Goal: Use online tool/utility: Utilize a website feature to perform a specific function

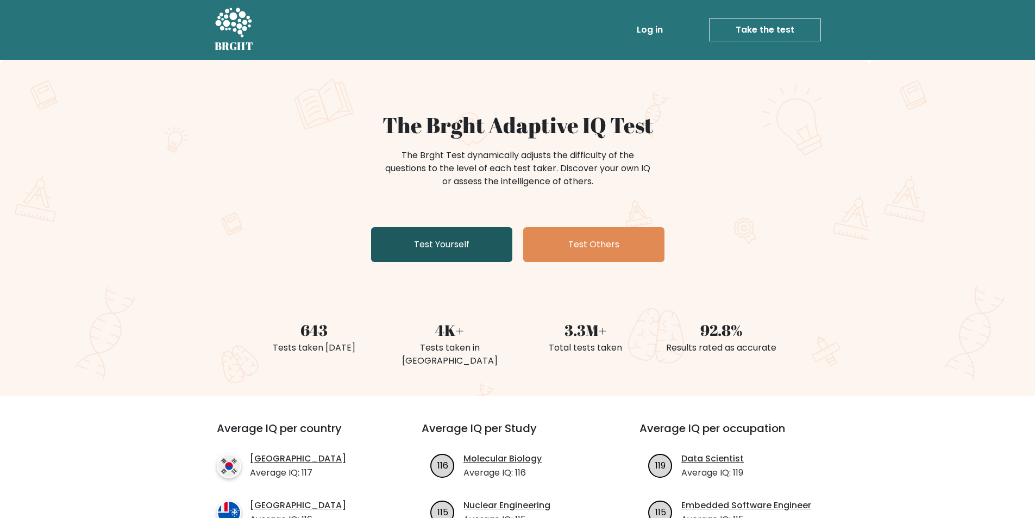
click at [460, 247] on link "Test Yourself" at bounding box center [441, 244] width 141 height 35
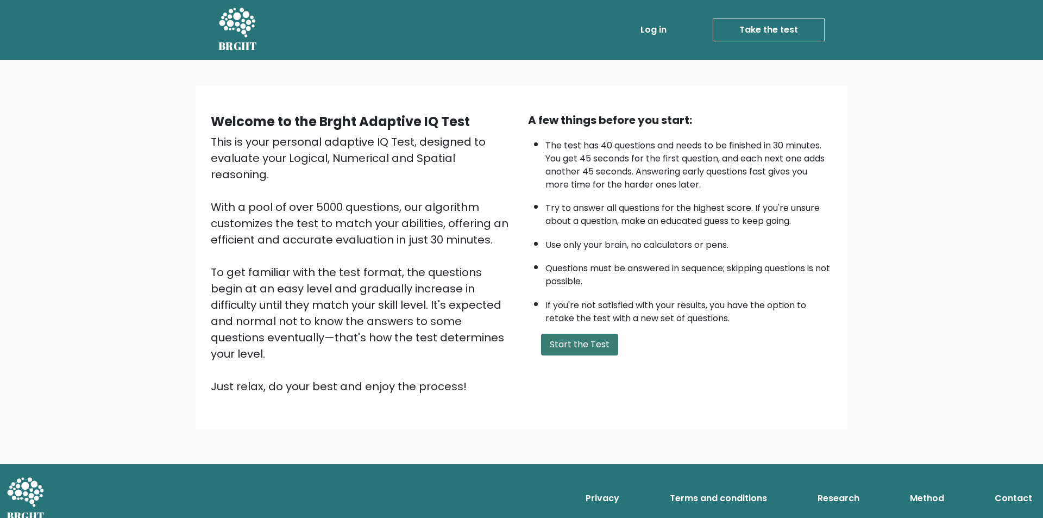
click at [589, 346] on button "Start the Test" at bounding box center [579, 345] width 77 height 22
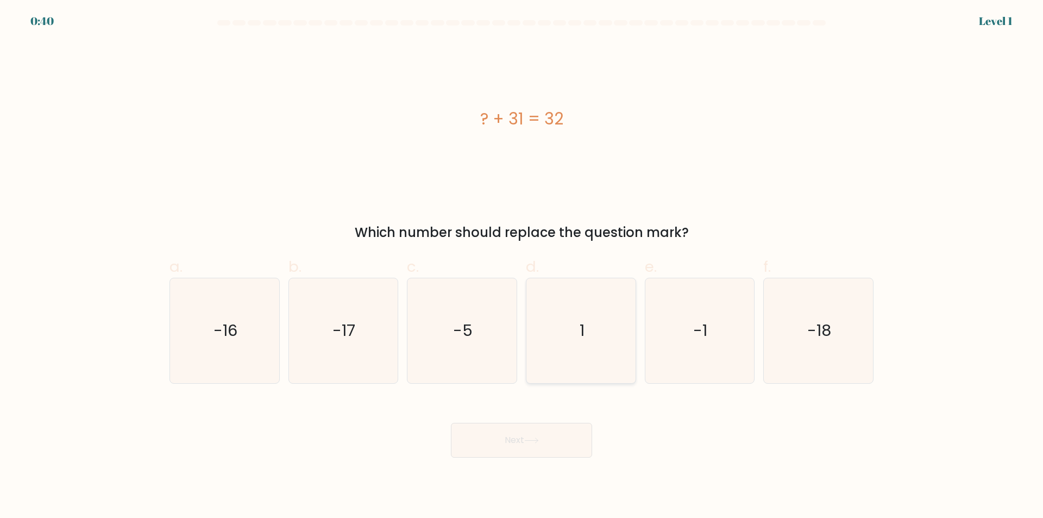
click at [561, 354] on icon "1" at bounding box center [581, 330] width 105 height 105
click at [522, 266] on input "d. 1" at bounding box center [522, 262] width 1 height 7
radio input "true"
click at [550, 448] on button "Next" at bounding box center [521, 440] width 141 height 35
